Goal: Book appointment/travel/reservation

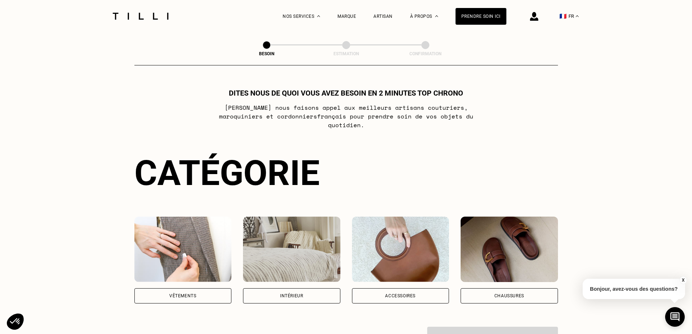
click at [178, 288] on div "Vêtements" at bounding box center [182, 295] width 97 height 15
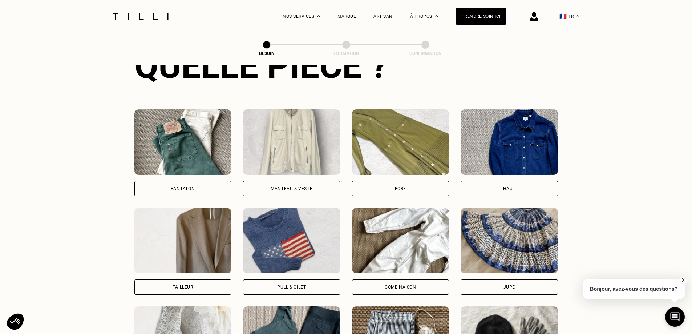
scroll to position [310, 0]
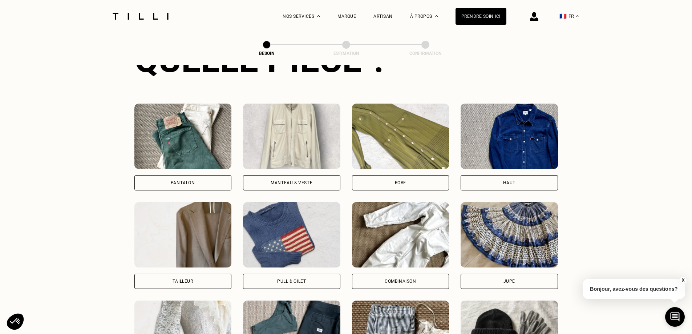
click at [173, 180] on div "Pantalon" at bounding box center [183, 182] width 24 height 4
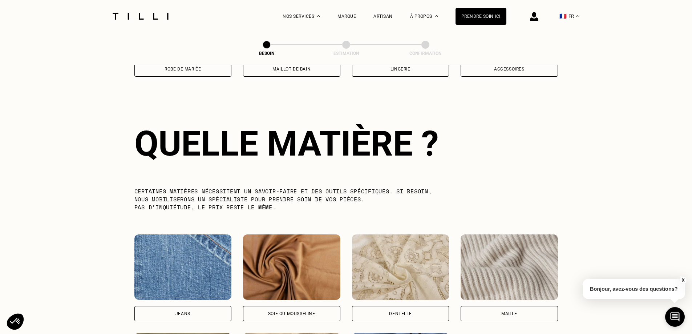
scroll to position [633, 0]
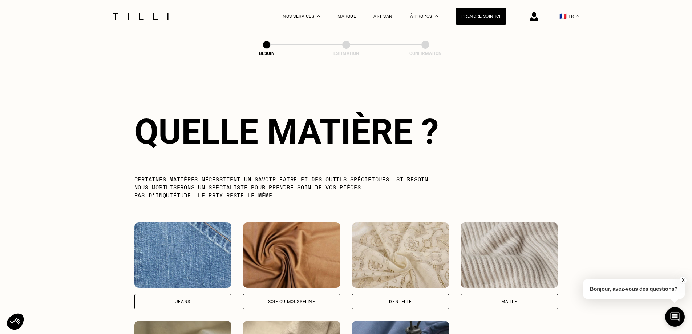
click at [202, 296] on div "Jeans" at bounding box center [182, 301] width 97 height 15
select select "FR"
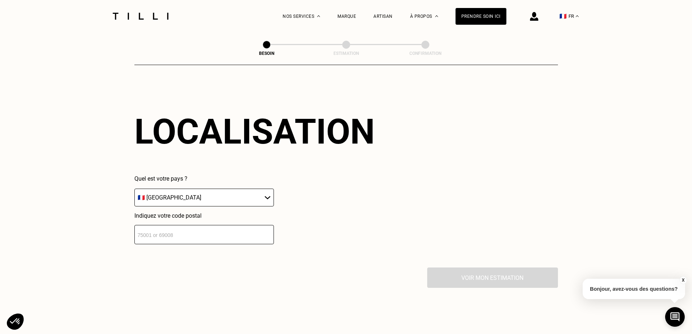
scroll to position [976, 0]
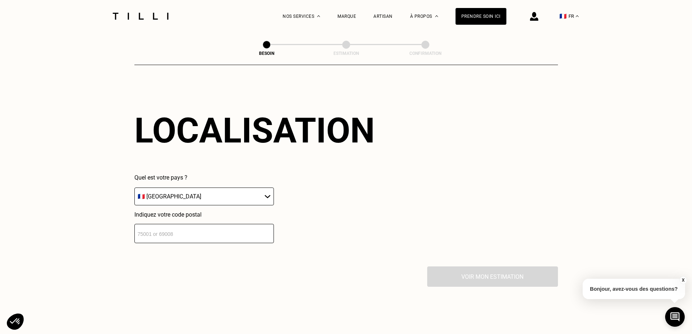
click at [162, 188] on select "🇩🇪 [GEOGRAPHIC_DATA] 🇦🇹 [GEOGRAPHIC_DATA] 🇧🇪 [GEOGRAPHIC_DATA] 🇧🇬 Bulgarie 🇨🇾 C…" at bounding box center [203, 196] width 139 height 18
click at [164, 229] on input "number" at bounding box center [203, 233] width 139 height 19
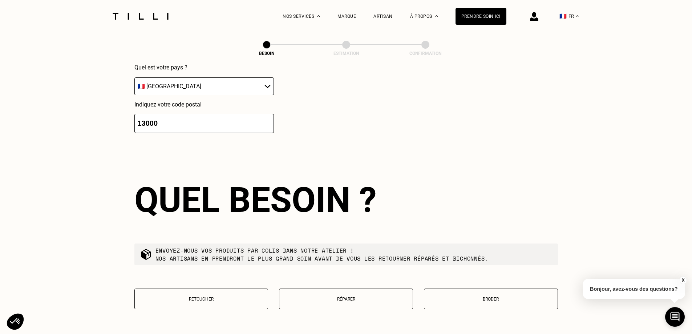
type input "13000"
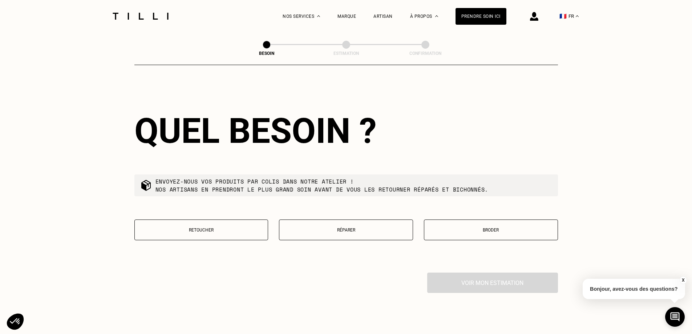
scroll to position [1157, 0]
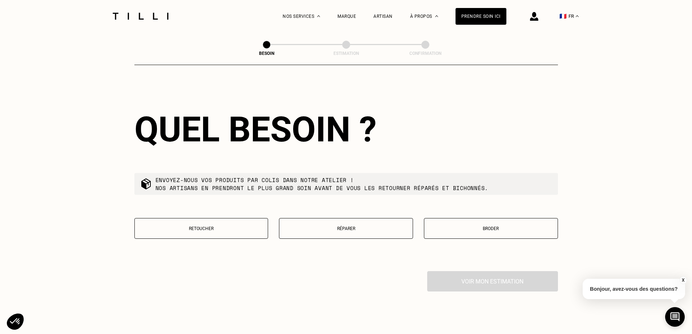
click at [199, 226] on p "Retoucher" at bounding box center [201, 228] width 126 height 5
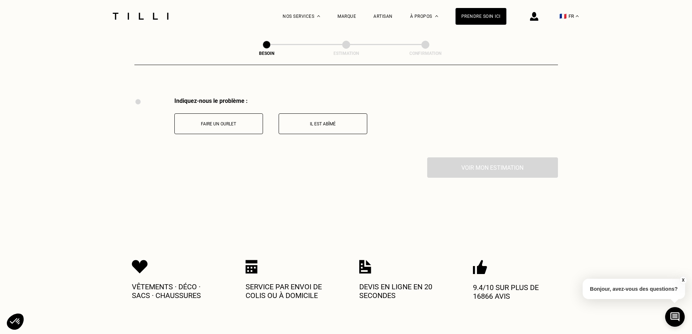
scroll to position [1343, 0]
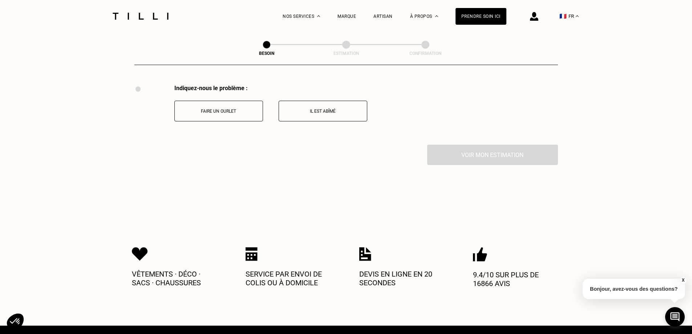
click at [324, 105] on button "Il est abîmé" at bounding box center [323, 111] width 89 height 21
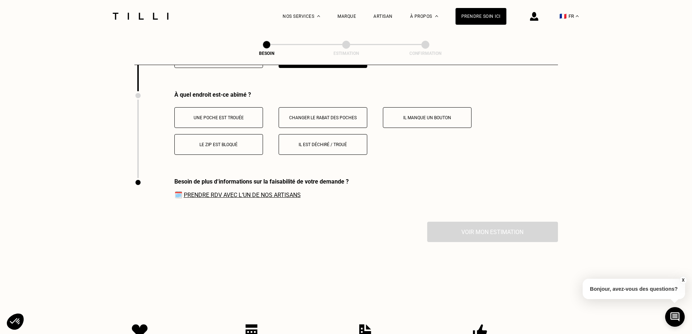
scroll to position [1403, 0]
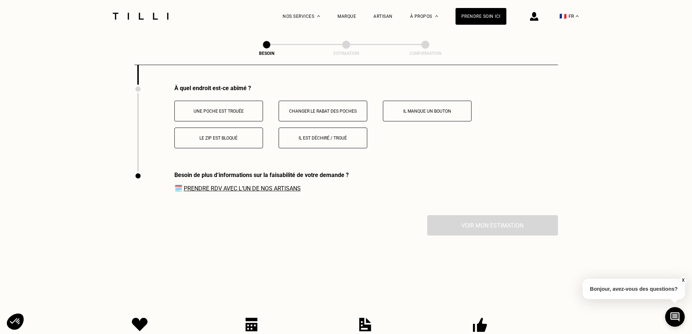
click at [237, 184] on span "🗓️ Prendre RDV avec l‘un de nos artisans" at bounding box center [261, 188] width 174 height 8
click at [240, 185] on link "Prendre RDV avec l‘un de nos artisans" at bounding box center [242, 188] width 117 height 7
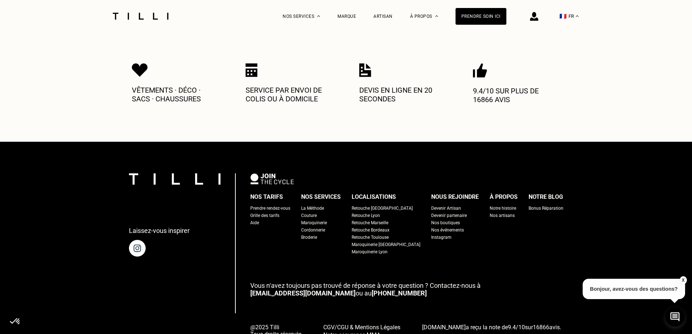
scroll to position [1694, 0]
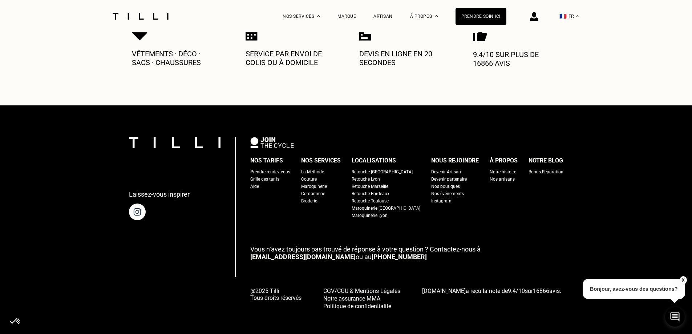
click at [388, 183] on div "Retouche Marseille" at bounding box center [369, 186] width 37 height 7
